Goal: Navigation & Orientation: Find specific page/section

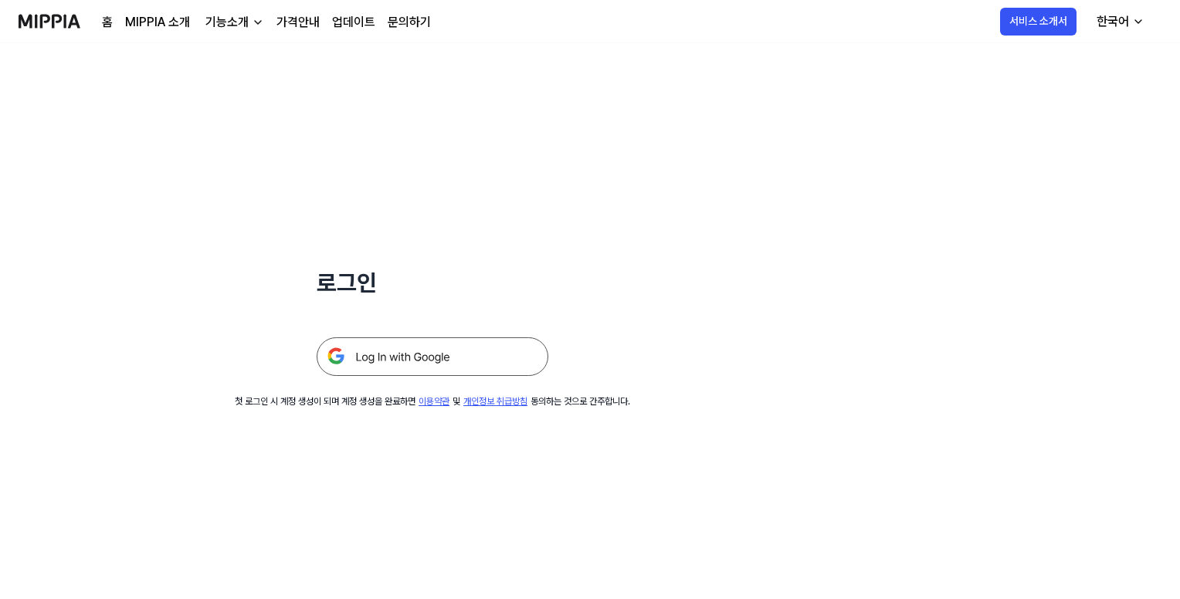
click at [432, 361] on img at bounding box center [433, 356] width 232 height 39
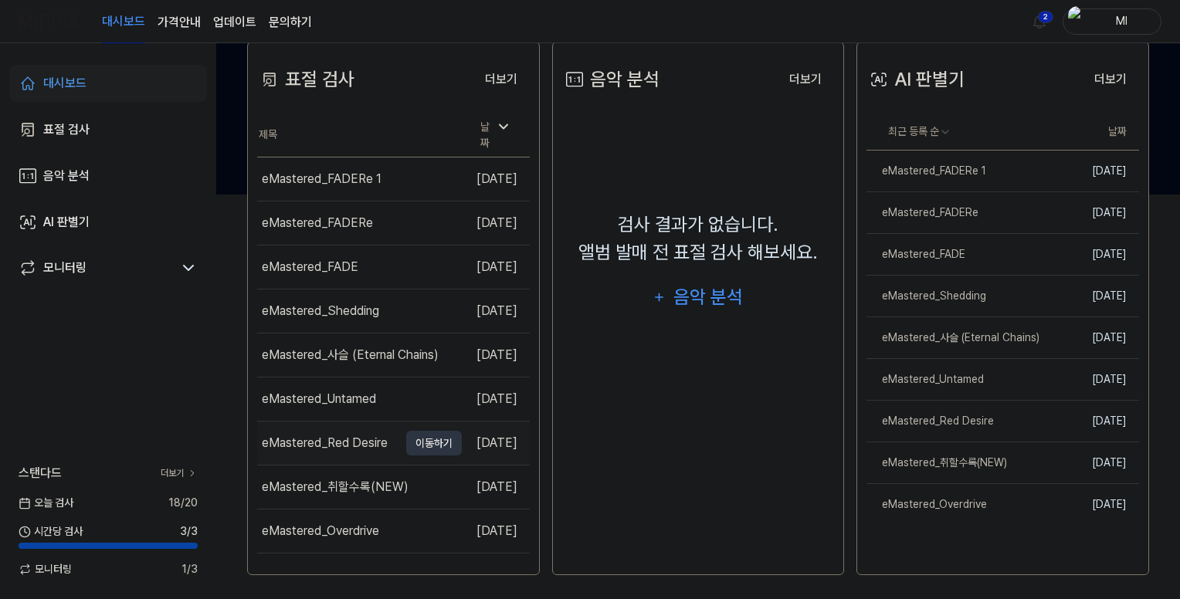
scroll to position [410, 0]
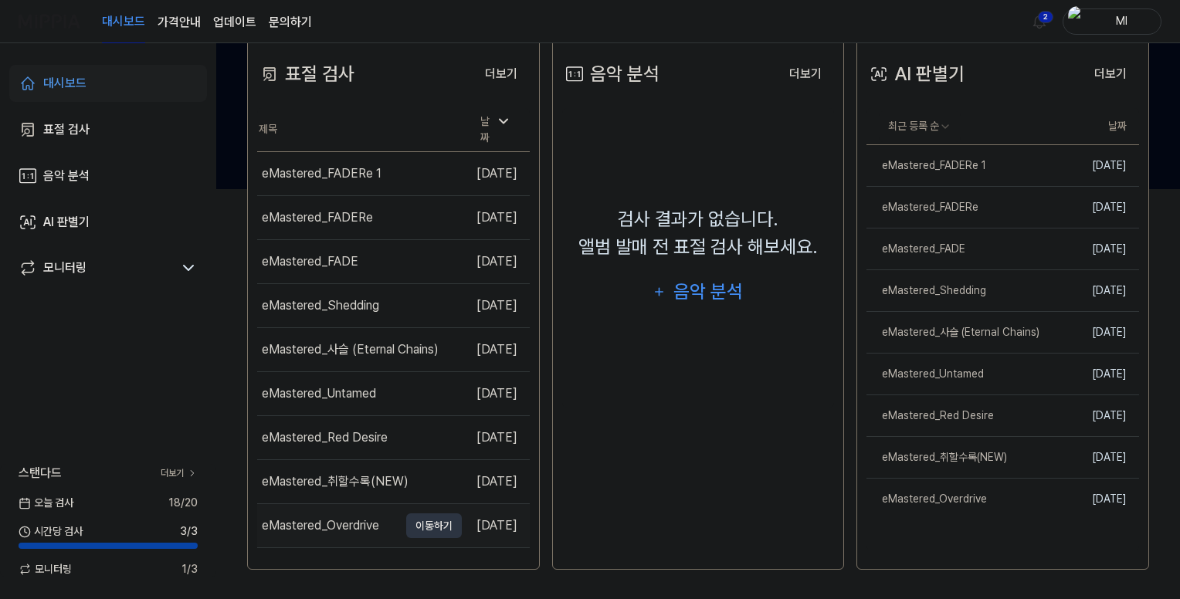
click at [378, 526] on td "eMastered_Overdrive 이동하기" at bounding box center [359, 525] width 205 height 43
click at [349, 517] on div "eMastered_Overdrive" at bounding box center [320, 526] width 117 height 19
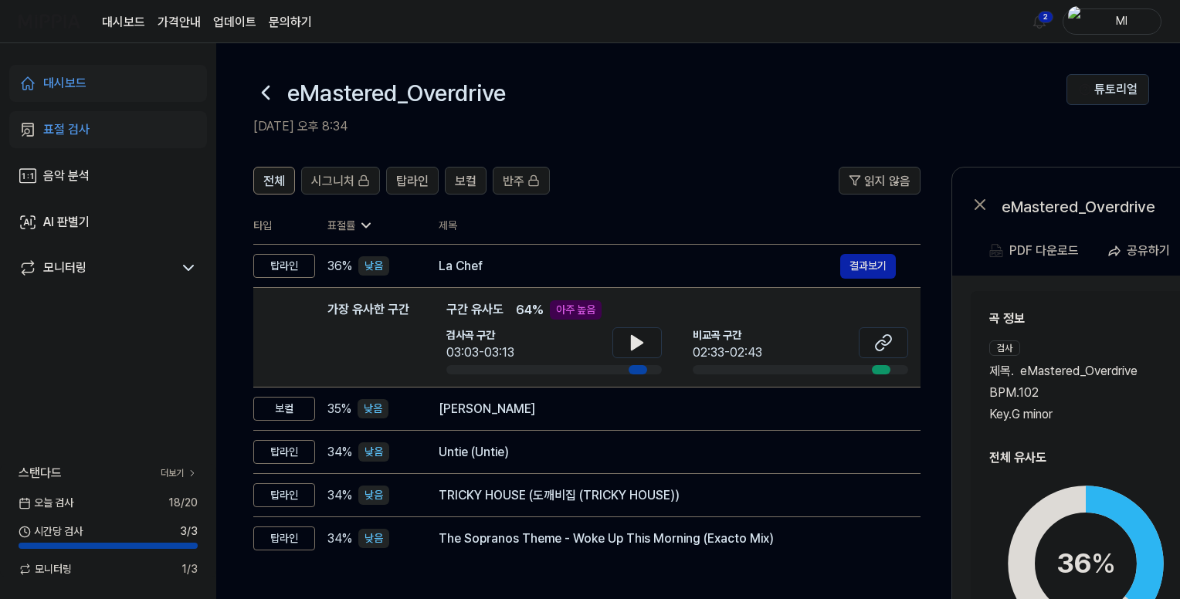
click at [1117, 327] on h2 "곡 정보" at bounding box center [1197, 319] width 416 height 19
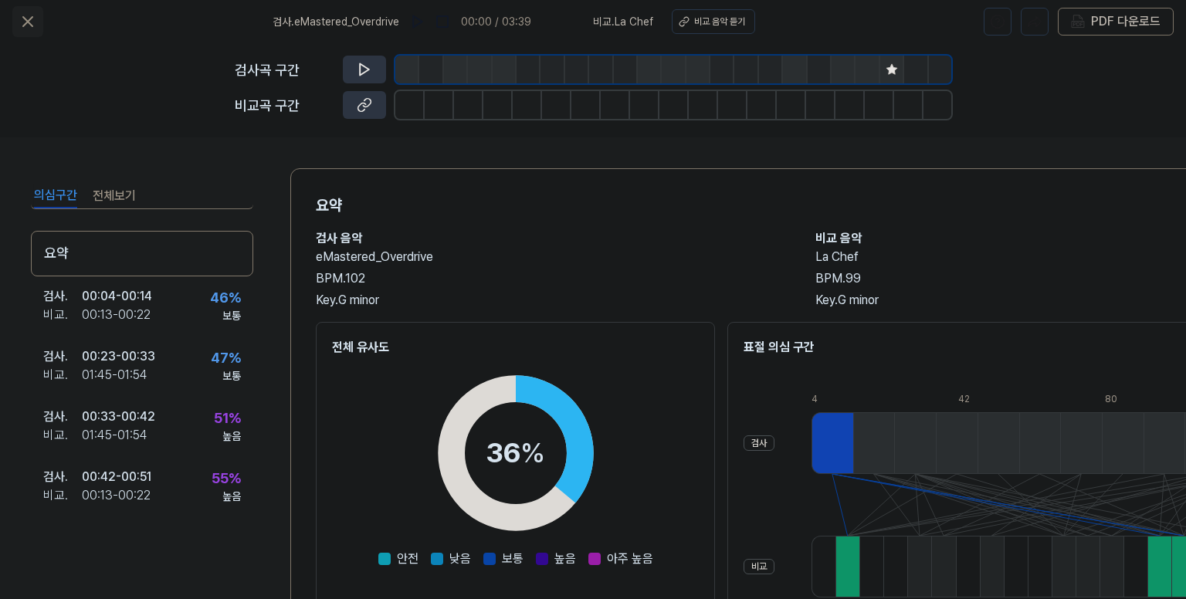
click at [31, 22] on icon at bounding box center [28, 21] width 19 height 19
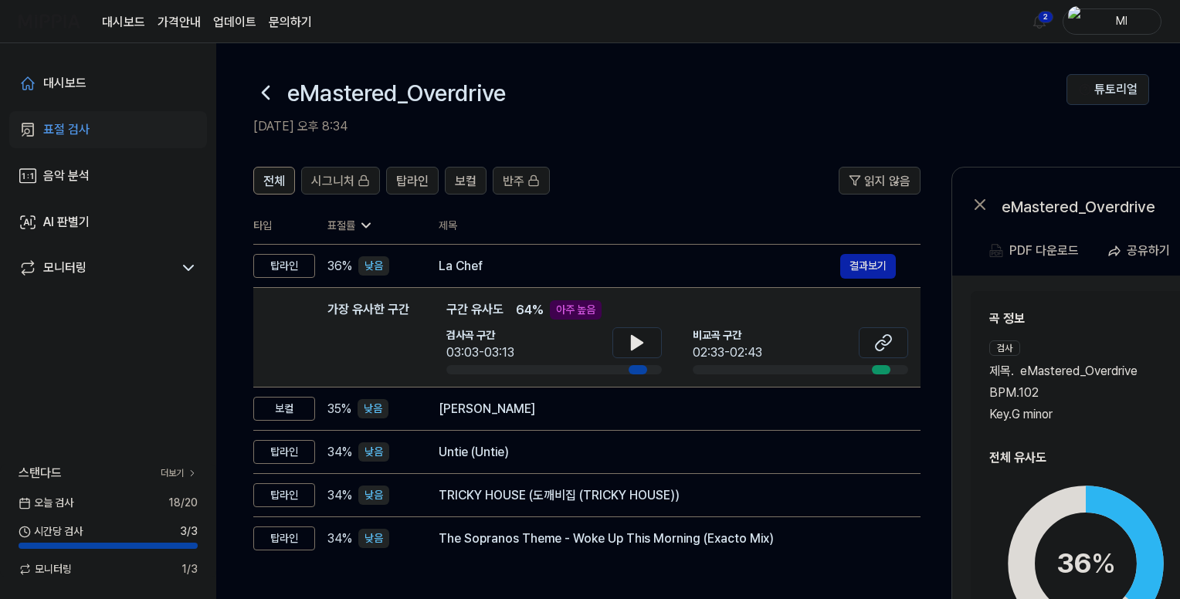
click at [263, 90] on icon at bounding box center [265, 92] width 25 height 25
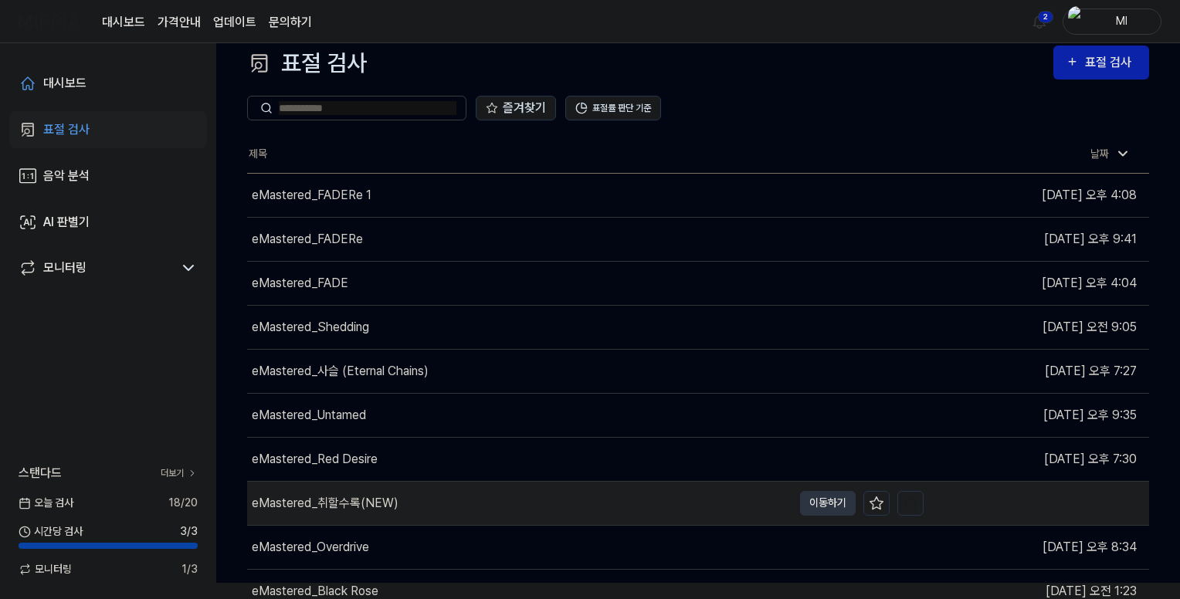
scroll to position [72, 0]
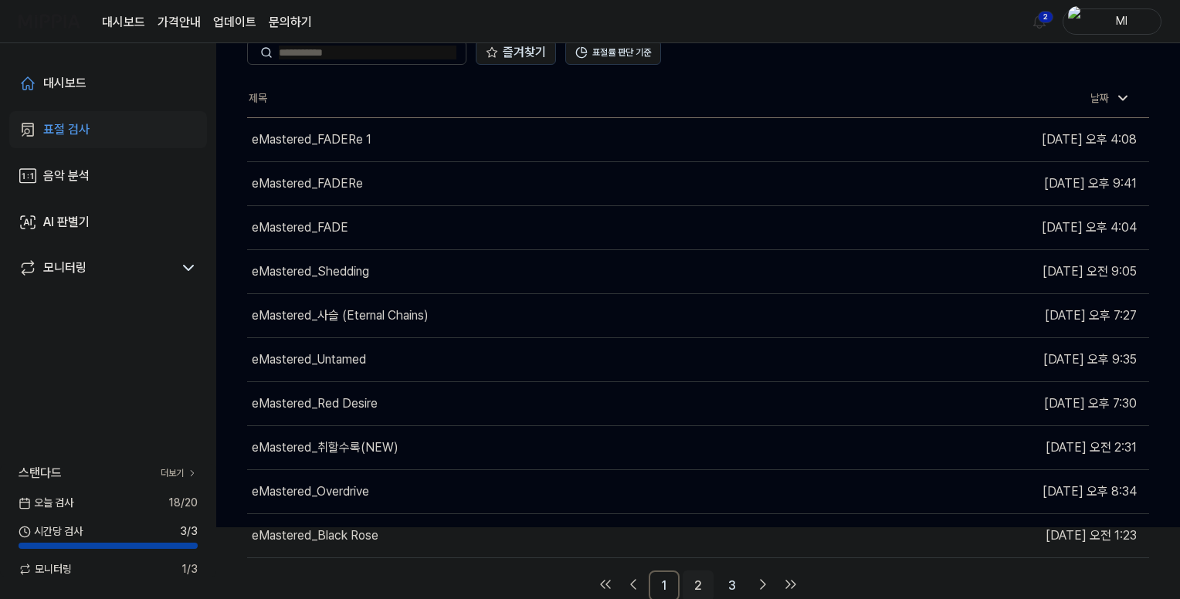
click at [699, 581] on link "2" at bounding box center [698, 586] width 31 height 31
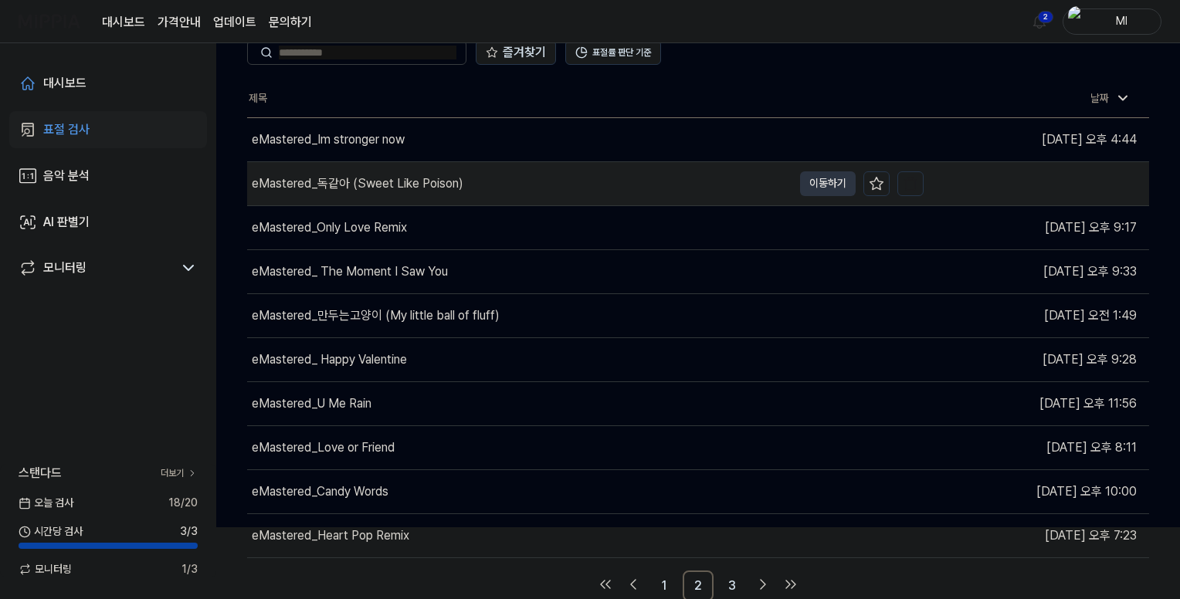
click at [372, 180] on div "eMastered_독같아 (Sweet Like Poison)" at bounding box center [358, 184] width 212 height 19
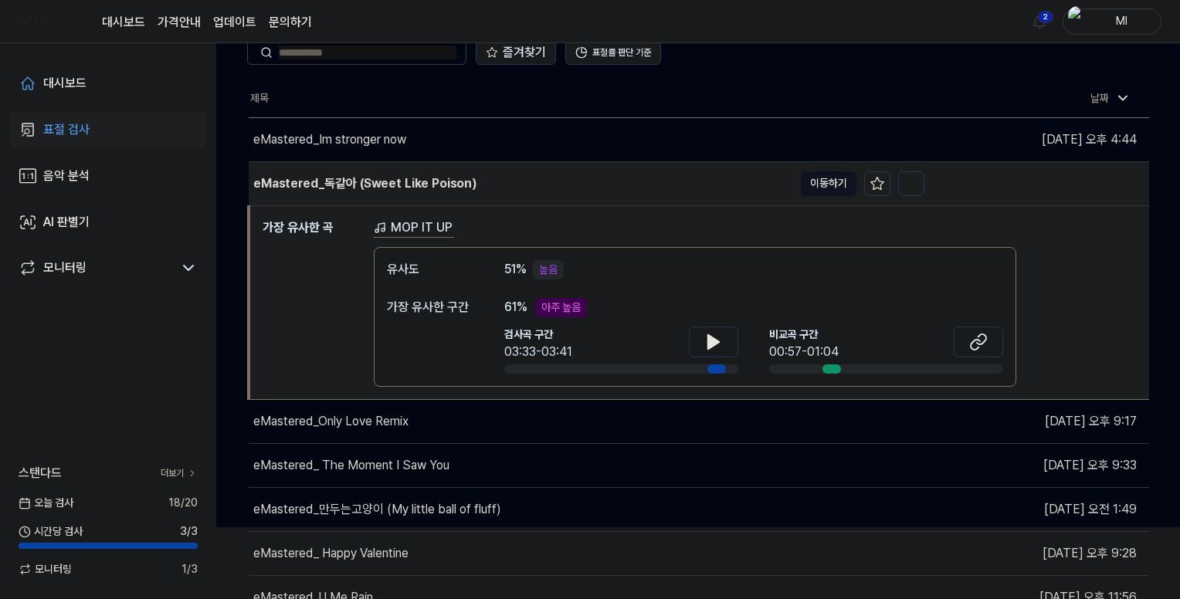
click at [828, 178] on button "이동하기" at bounding box center [829, 183] width 56 height 25
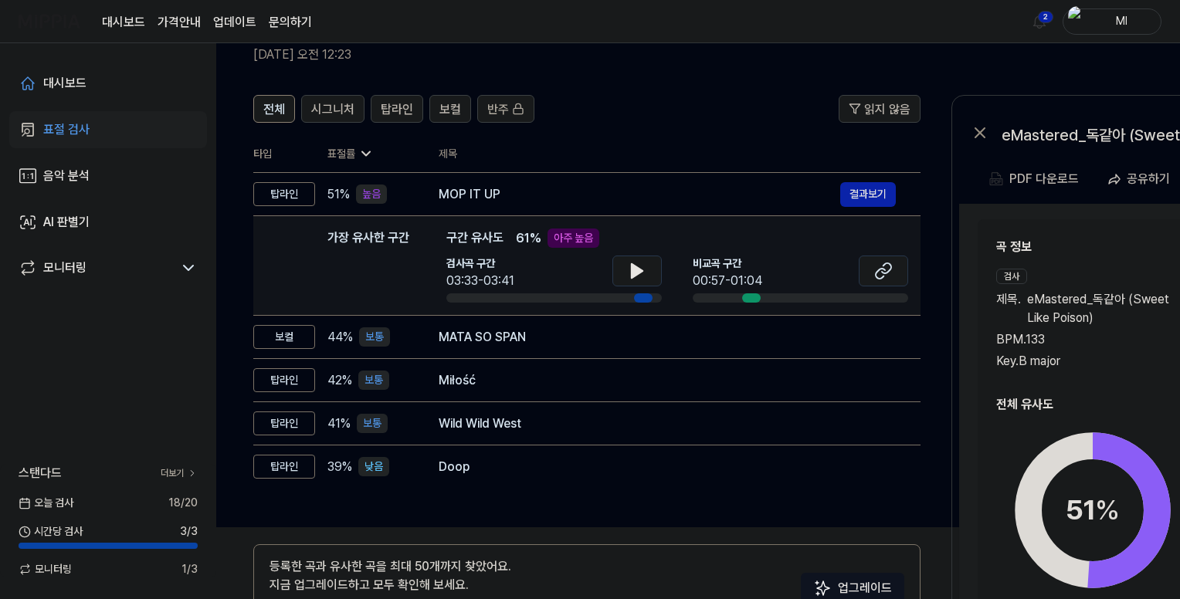
scroll to position [0, 0]
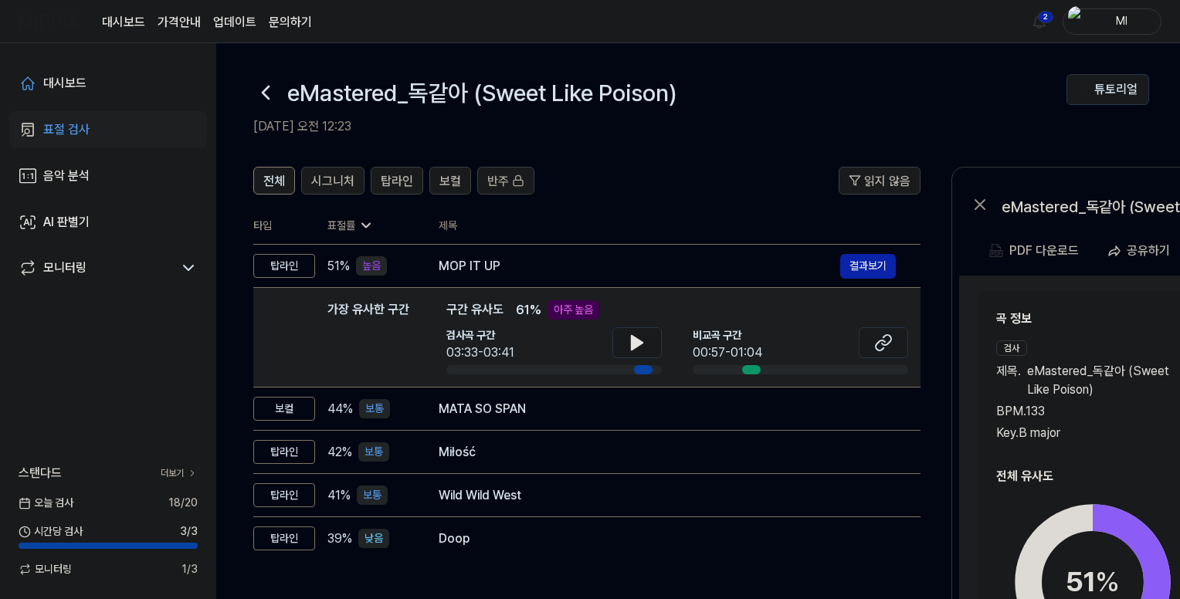
click at [263, 93] on icon at bounding box center [266, 92] width 6 height 12
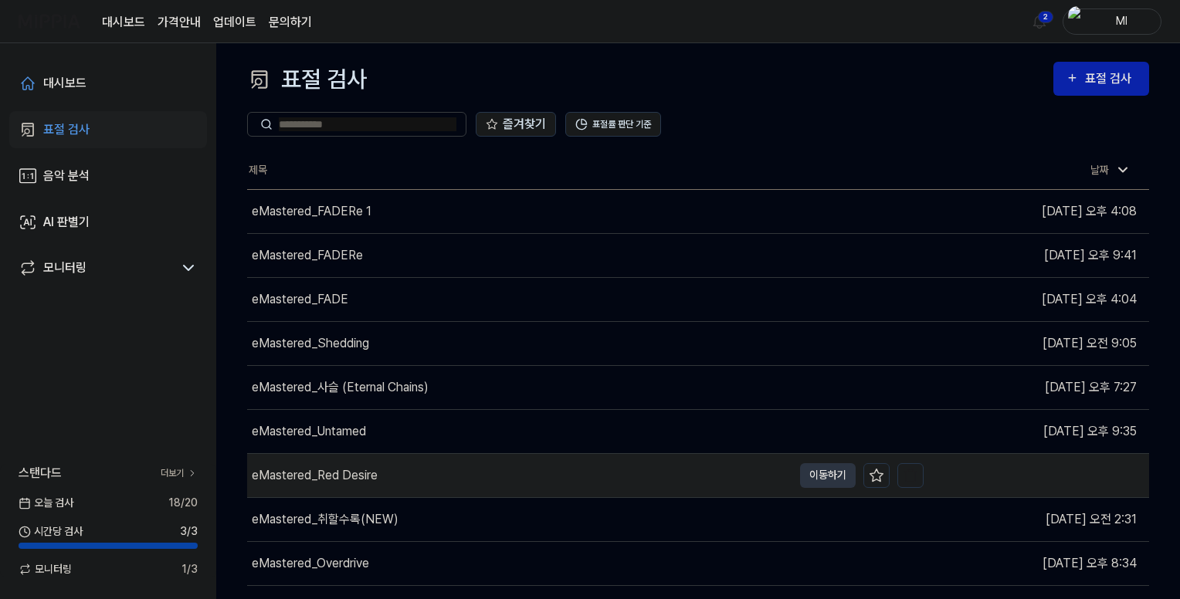
scroll to position [72, 0]
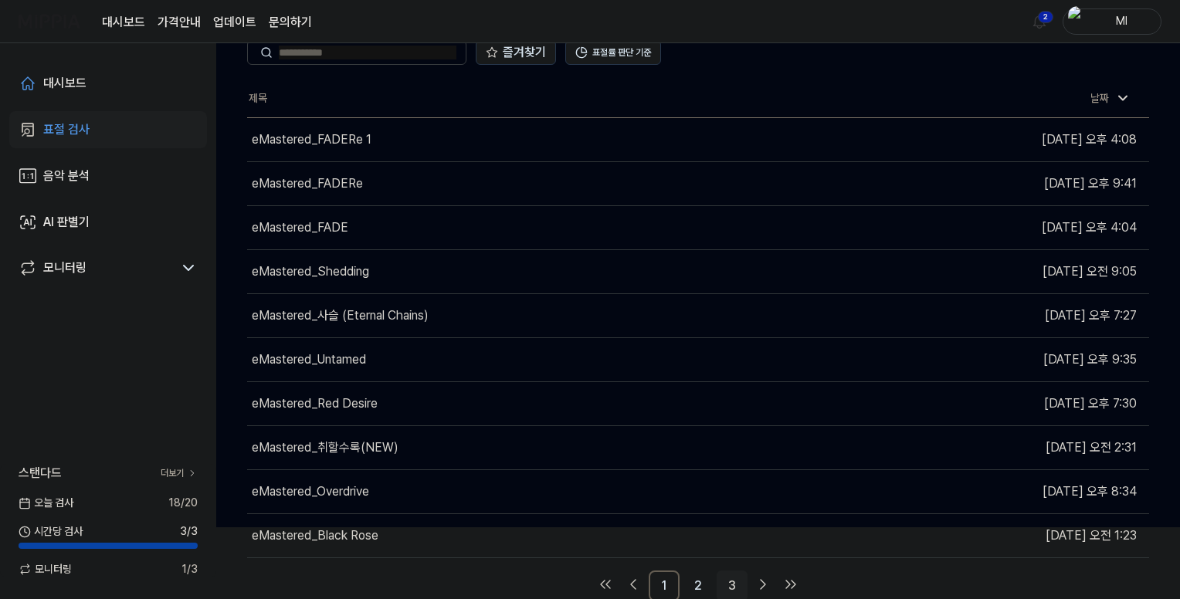
click at [735, 581] on link "3" at bounding box center [732, 586] width 31 height 31
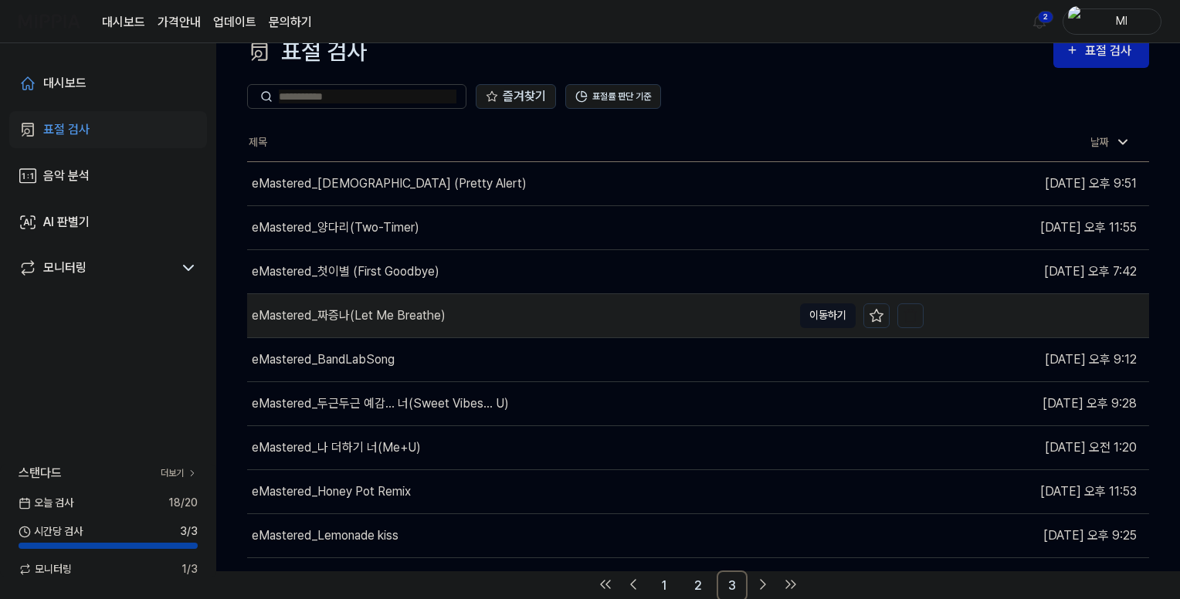
click at [829, 313] on button "이동하기" at bounding box center [828, 315] width 56 height 25
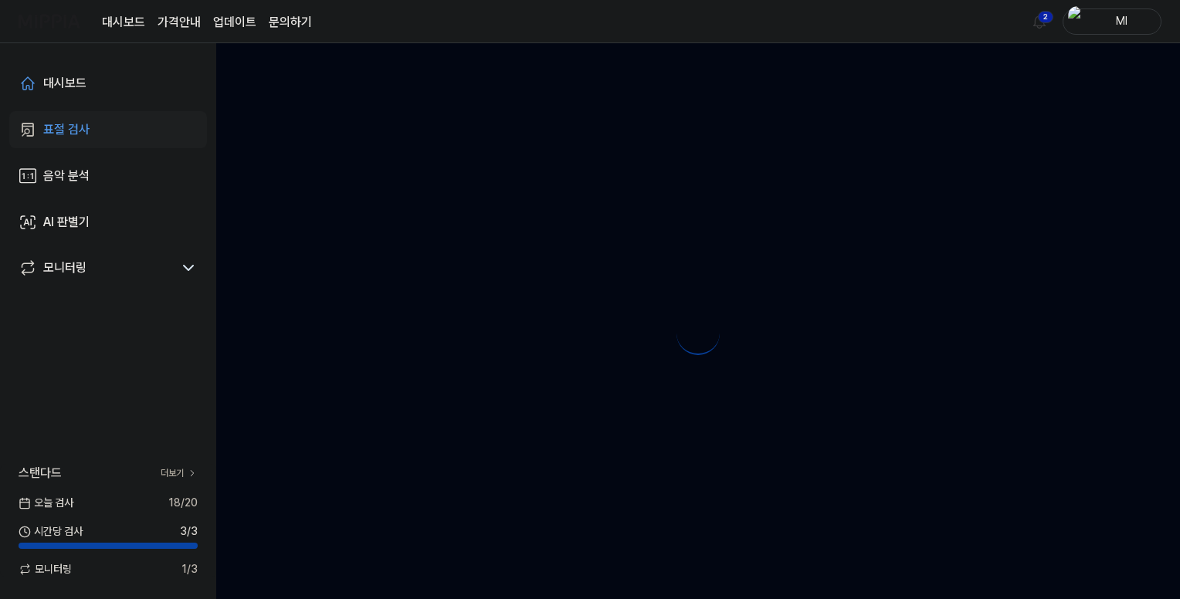
scroll to position [0, 0]
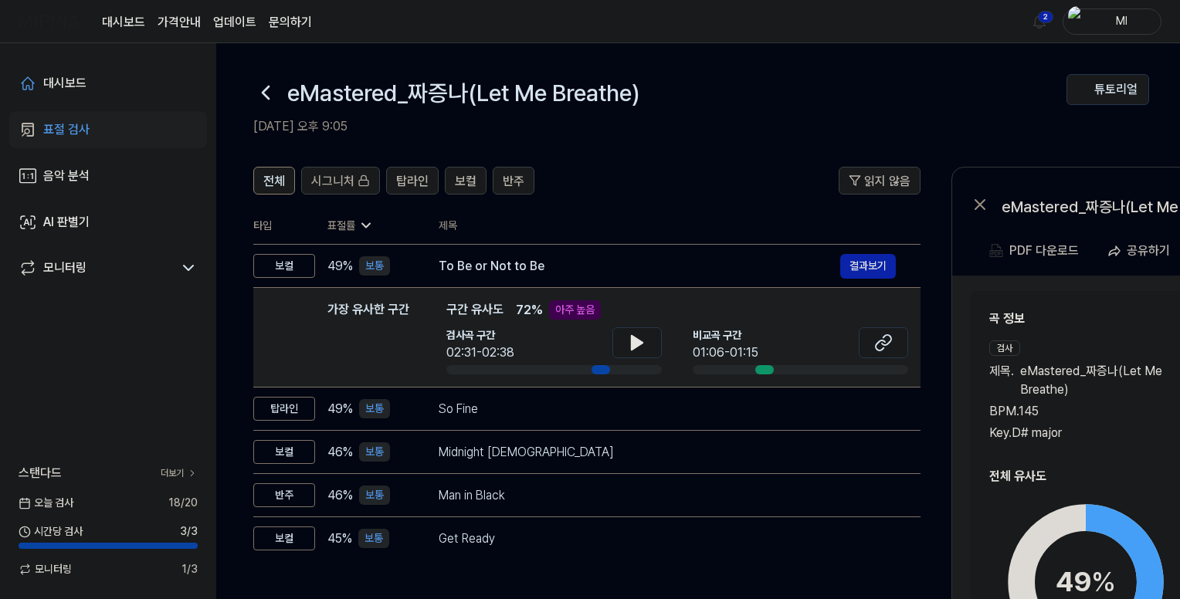
click at [266, 97] on icon at bounding box center [265, 92] width 25 height 25
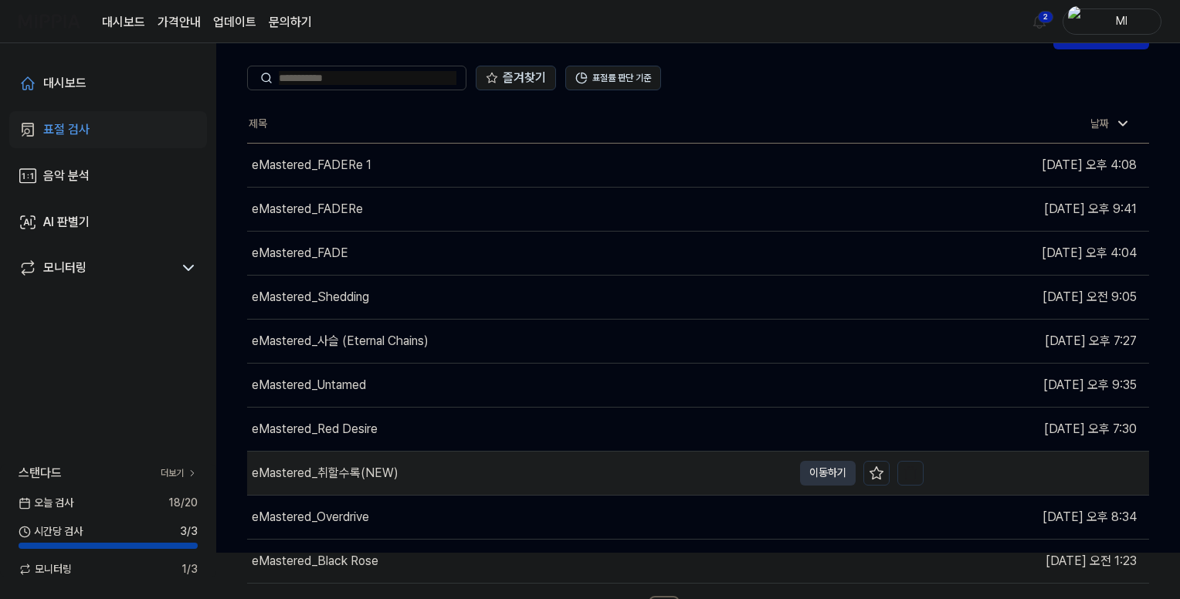
scroll to position [72, 0]
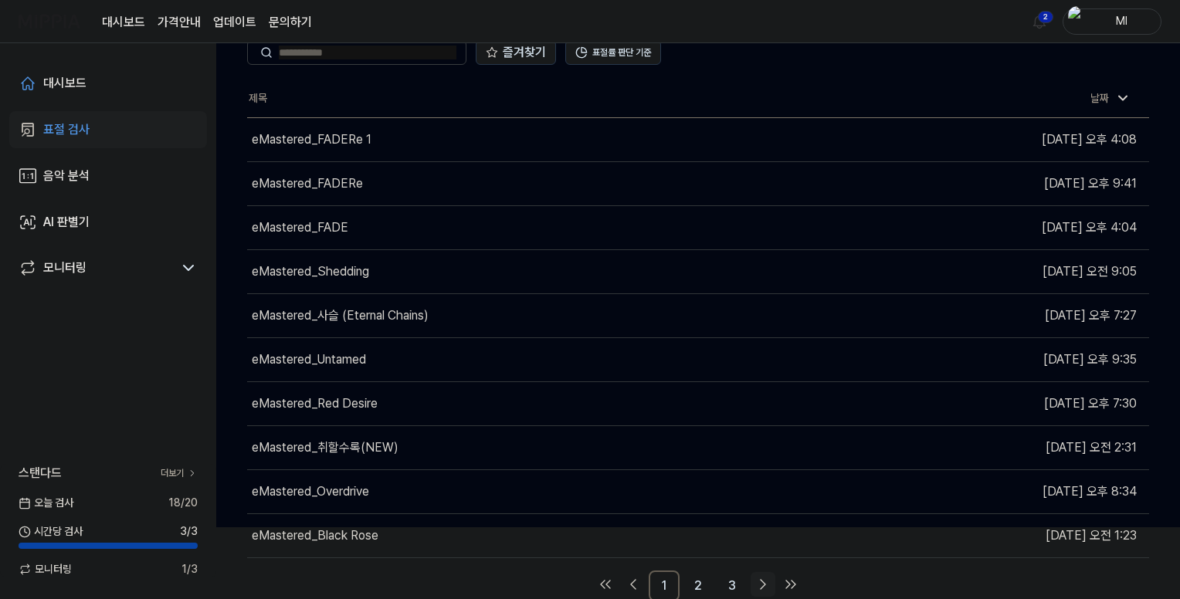
click at [761, 580] on icon "Go to next page" at bounding box center [763, 584] width 19 height 19
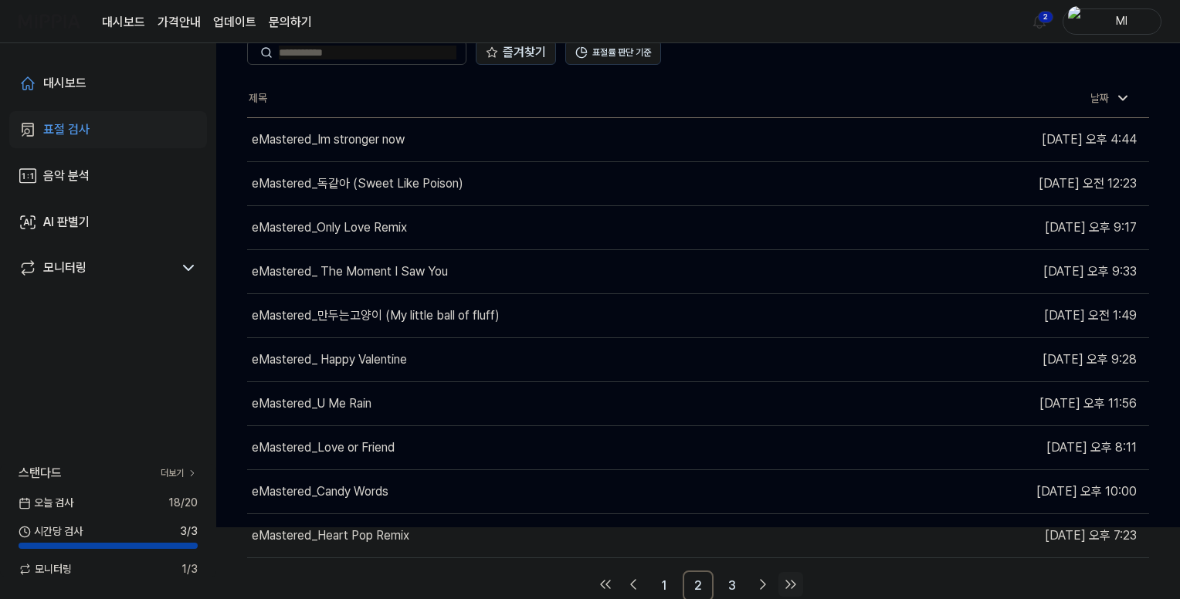
click at [788, 581] on icon "Go to last page" at bounding box center [790, 584] width 19 height 19
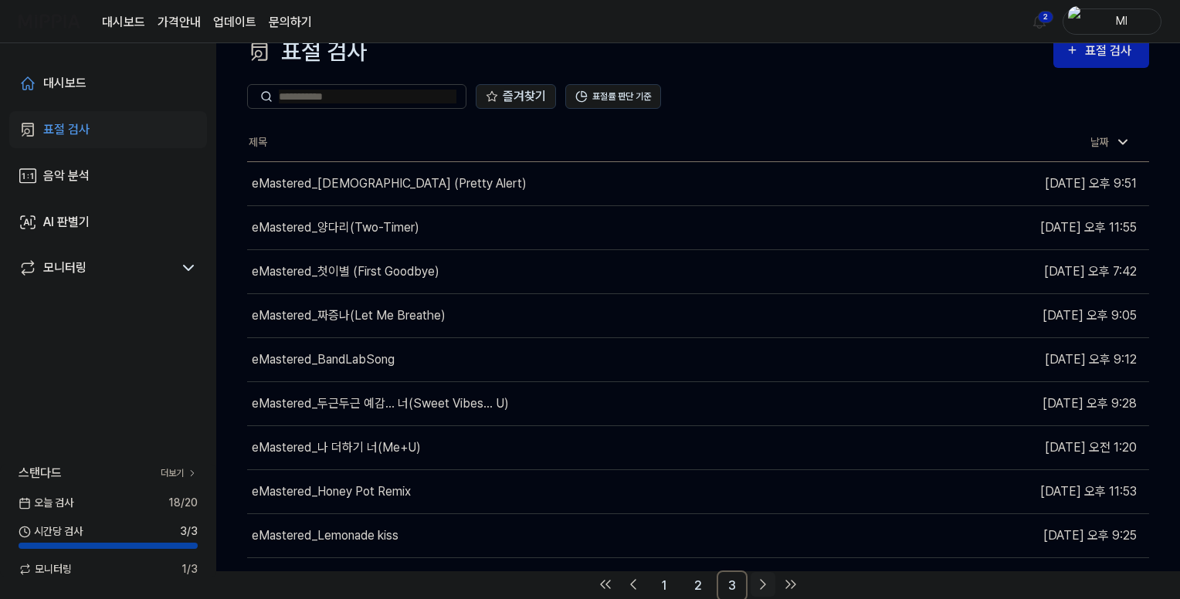
click at [763, 585] on icon "Go to next page" at bounding box center [763, 584] width 19 height 19
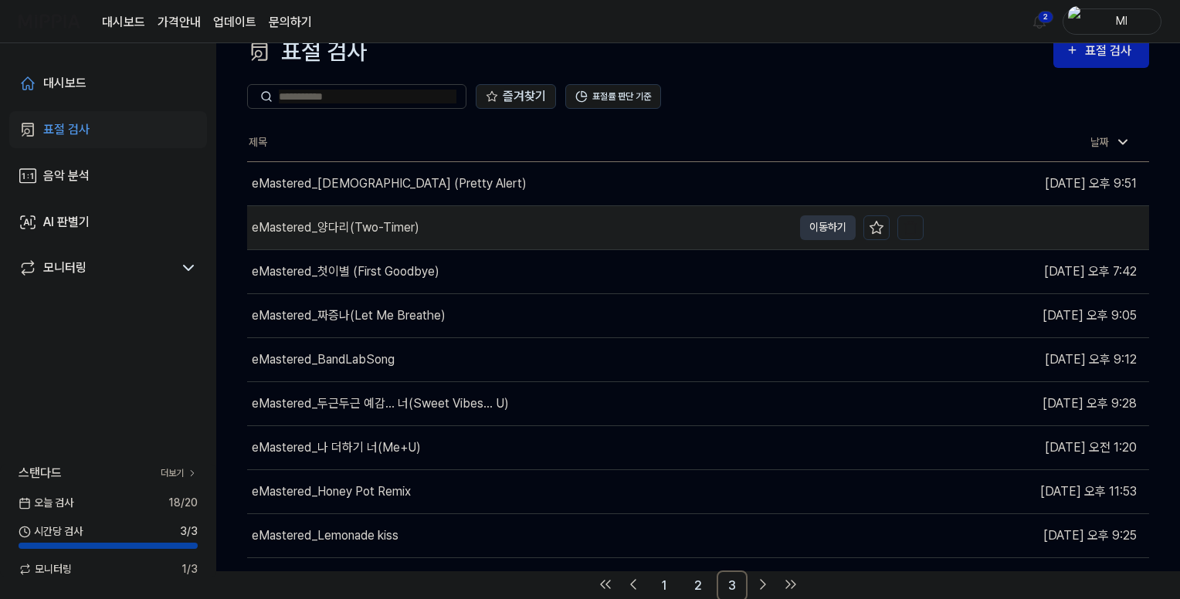
click at [521, 230] on div "eMastered_양다리(Two-Timer)" at bounding box center [519, 227] width 545 height 43
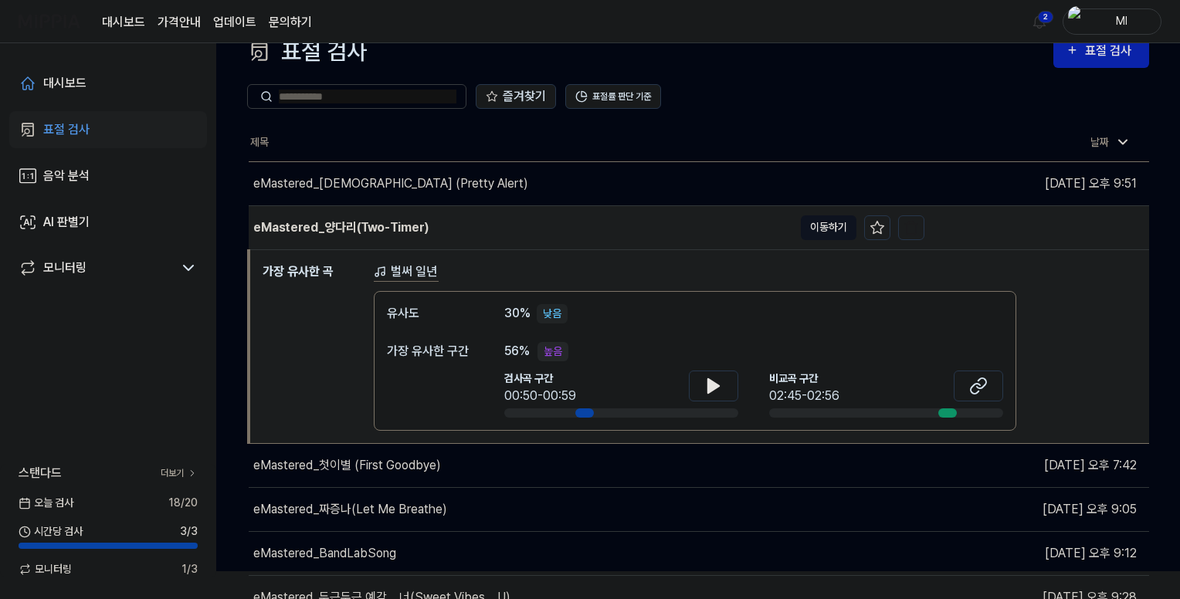
click at [831, 225] on button "이동하기" at bounding box center [829, 227] width 56 height 25
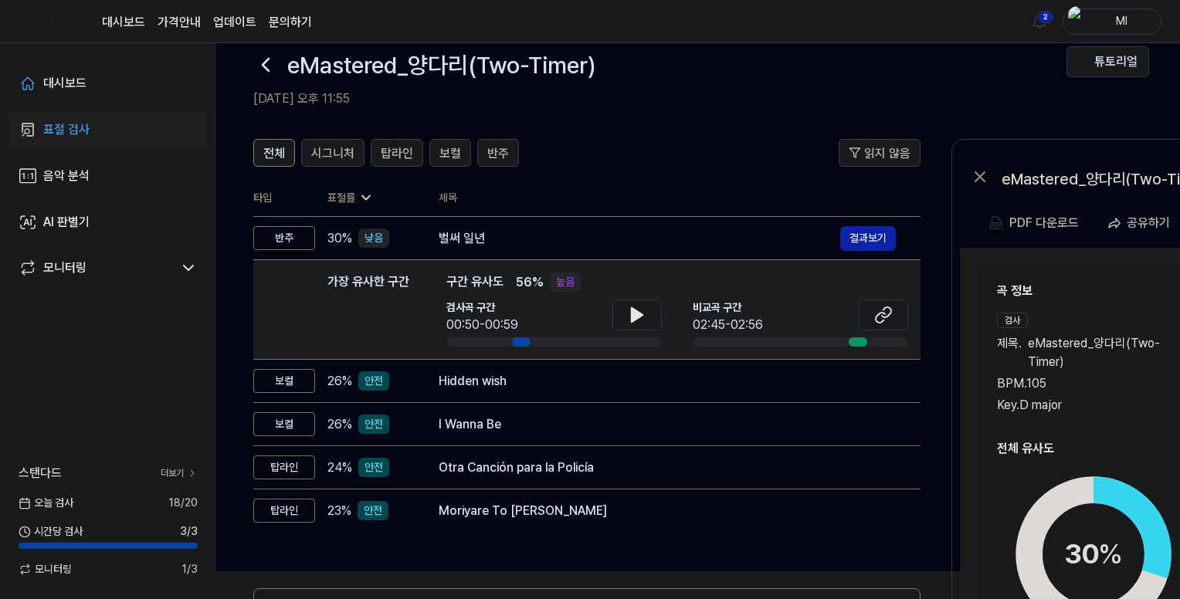
click at [269, 63] on icon at bounding box center [265, 65] width 25 height 25
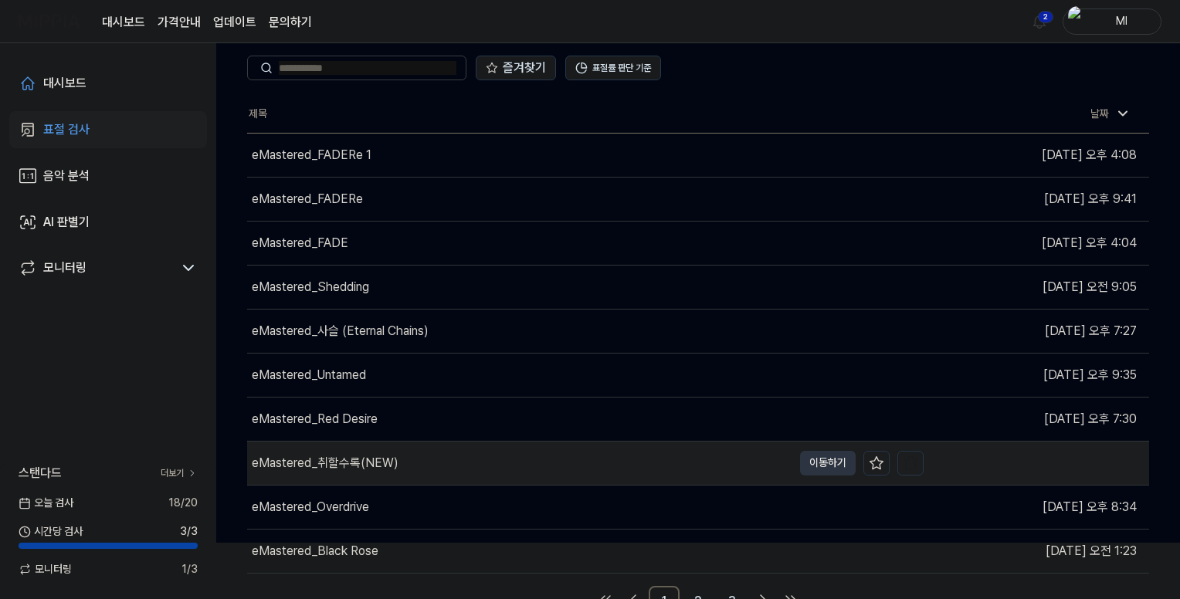
scroll to position [72, 0]
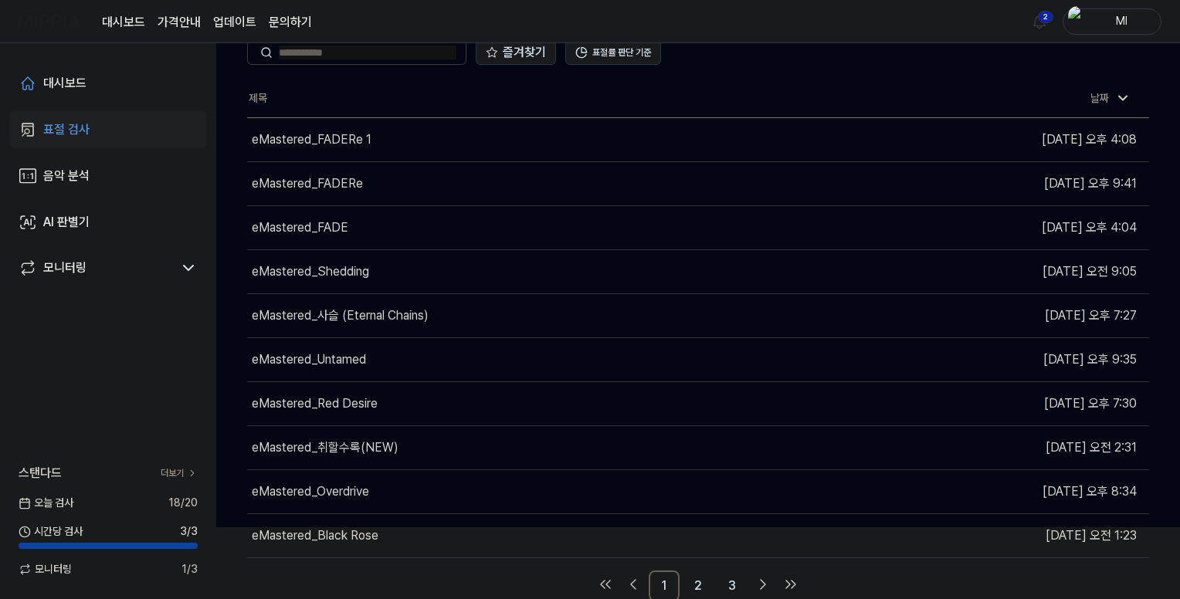
click at [168, 471] on link "더보기" at bounding box center [179, 473] width 37 height 14
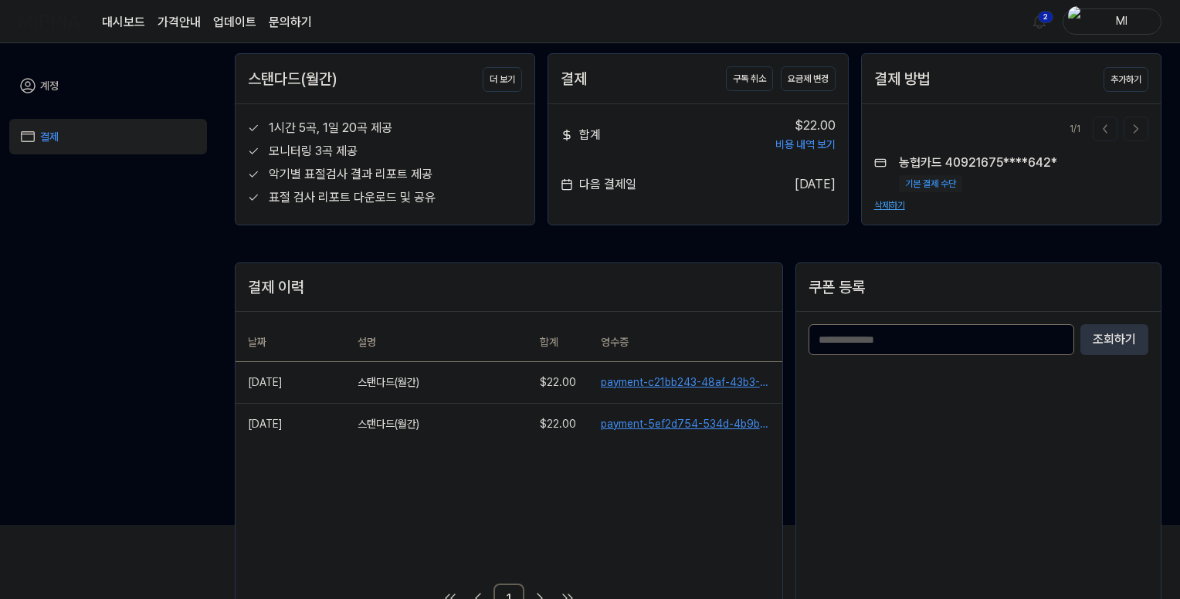
click at [44, 84] on link "계정" at bounding box center [108, 86] width 198 height 36
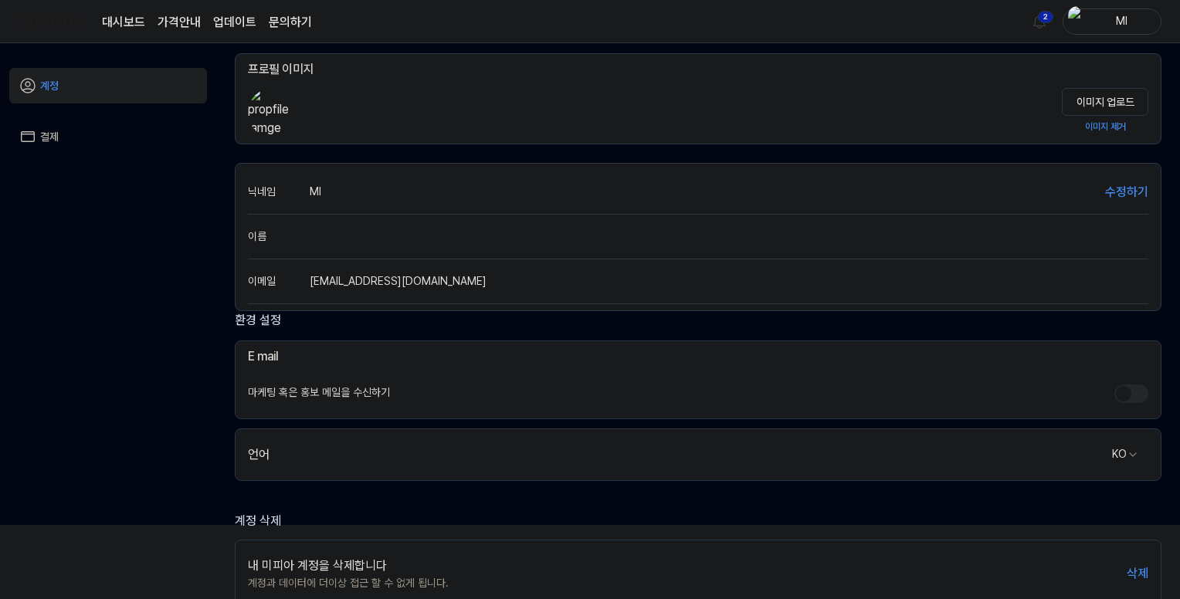
click at [53, 25] on img at bounding box center [50, 21] width 62 height 42
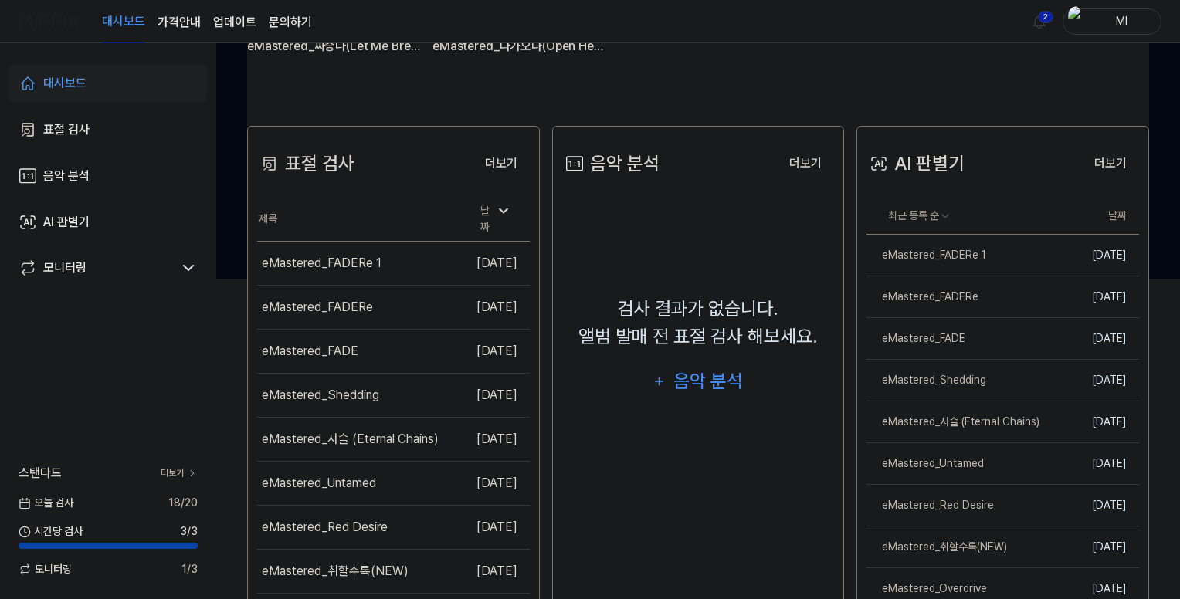
scroll to position [386, 0]
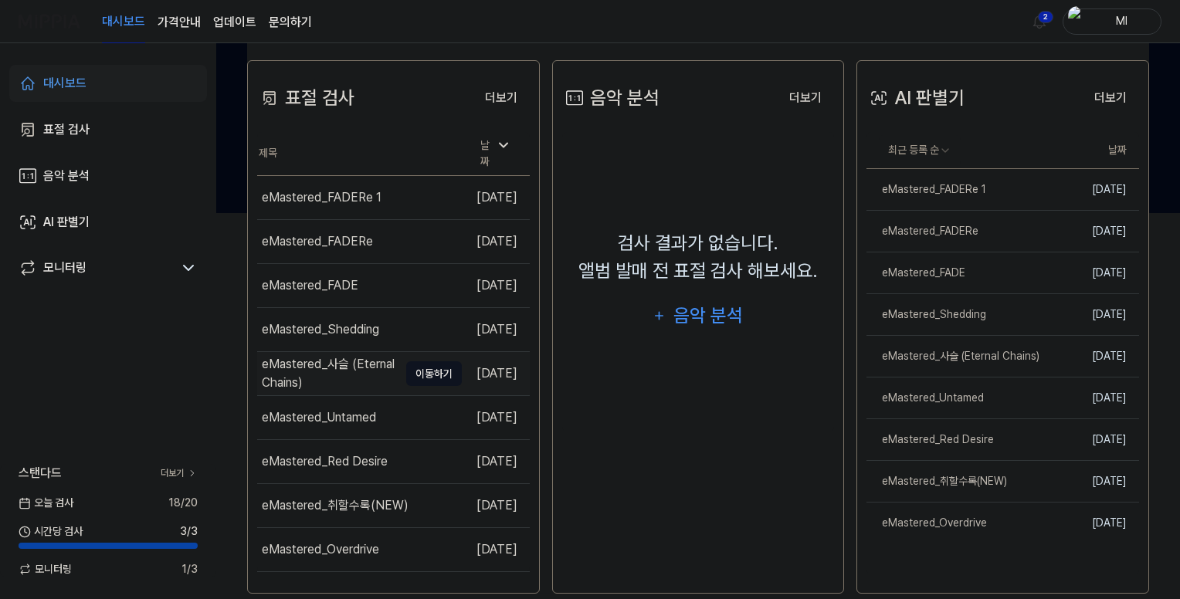
click at [406, 364] on button "이동하기" at bounding box center [434, 373] width 56 height 25
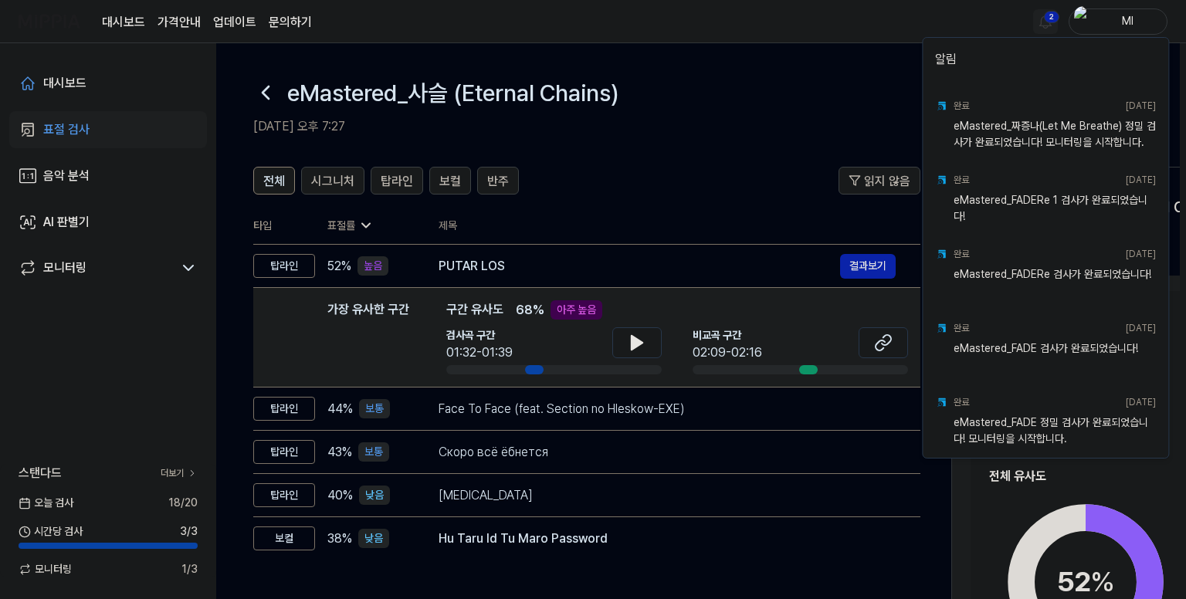
click at [1038, 22] on html "대시보드 가격안내 업데이트 문의하기 2 Ml 대시보드 표절 검사 음악 분석 AI 판별기 모니터링 스탠다드 더보기 [DATE] 검사 18 / 2…" at bounding box center [593, 299] width 1186 height 599
click at [812, 23] on html "대시보드 가격안내 업데이트 문의하기 Ml 대시보드 표절 검사 음악 분석 AI 판별기 모니터링 스탠다드 더보기 [DATE] 검사 18 / 20 …" at bounding box center [593, 299] width 1186 height 599
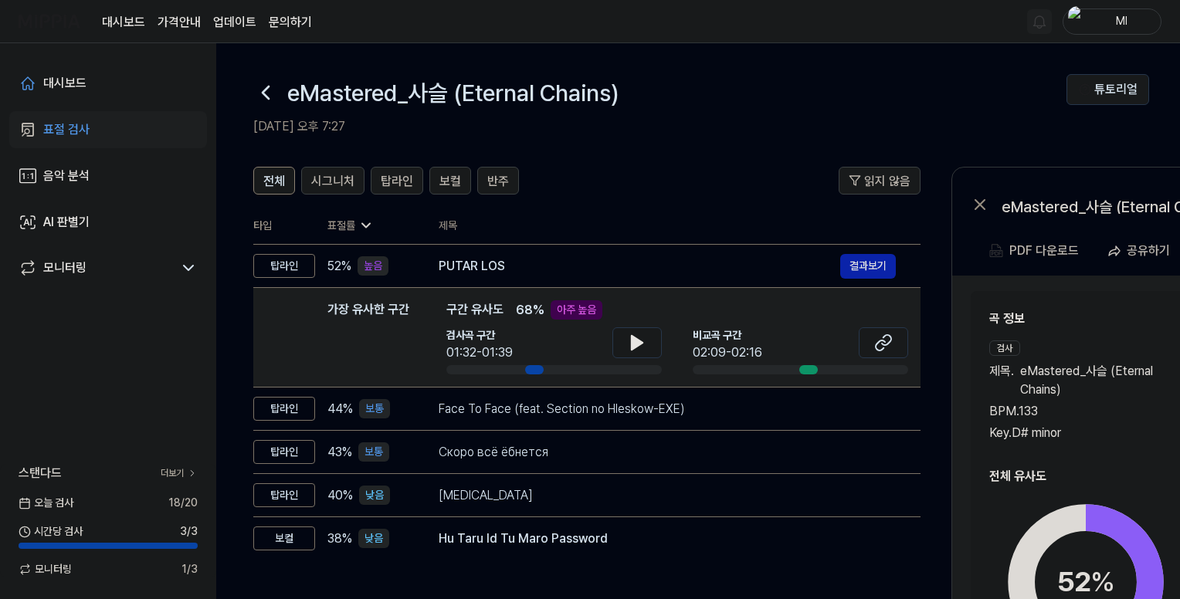
click at [121, 22] on link "대시보드" at bounding box center [123, 22] width 43 height 19
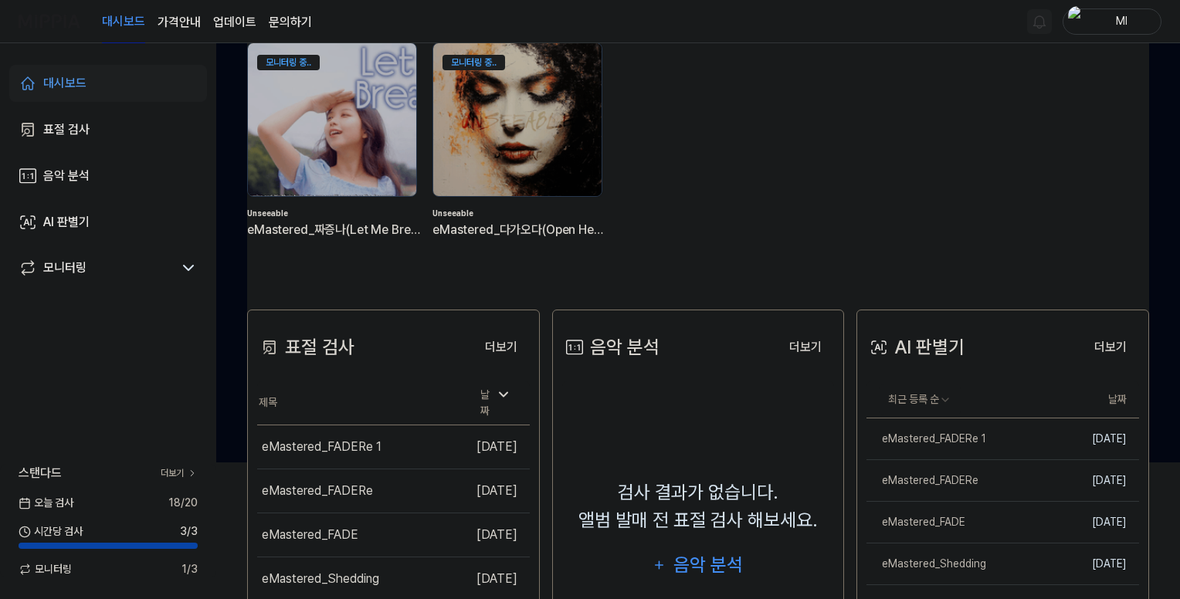
scroll to position [386, 0]
